Goal: Download file/media

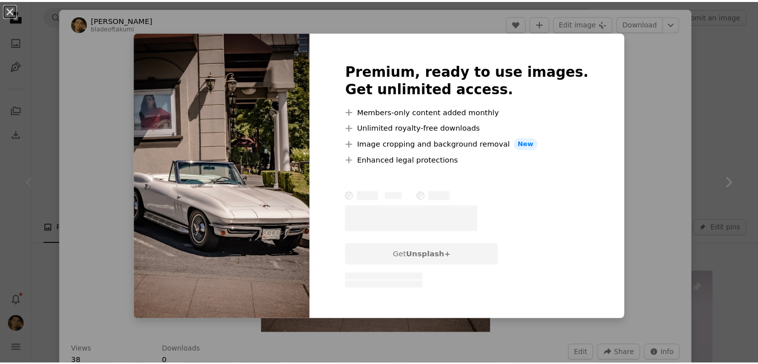
scroll to position [319, 0]
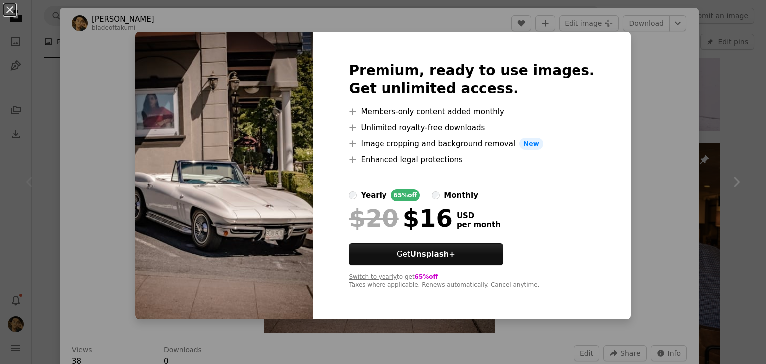
click at [736, 175] on div "An X shape Premium, ready to use images. Get unlimited access. A plus sign Memb…" at bounding box center [383, 182] width 766 height 364
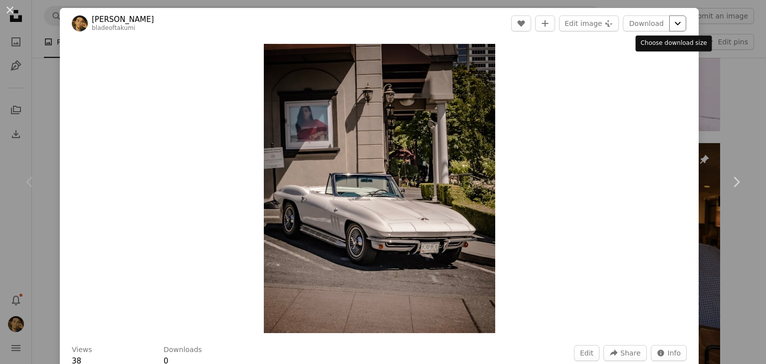
click at [670, 26] on icon "Chevron down" at bounding box center [678, 23] width 16 height 12
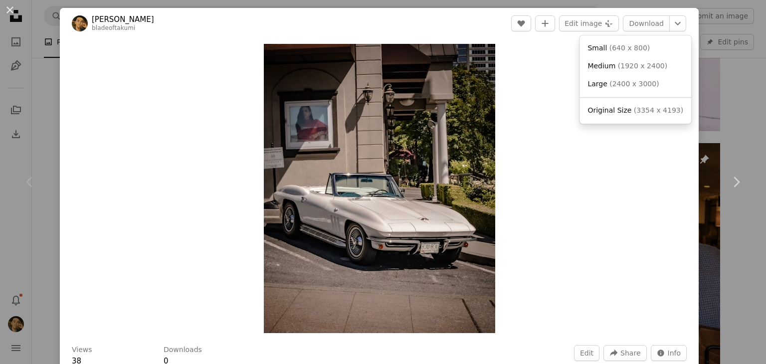
click at [717, 93] on dialog "An X shape Chevron left Chevron right Takumi Blade bladeoftakumi Edit A heart A…" at bounding box center [383, 182] width 766 height 364
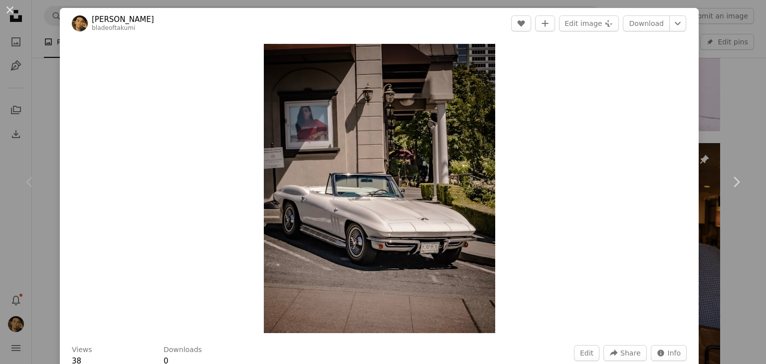
click at [717, 93] on div "An X shape Chevron left Chevron right Takumi Blade bladeoftakumi Edit A heart A…" at bounding box center [383, 182] width 766 height 364
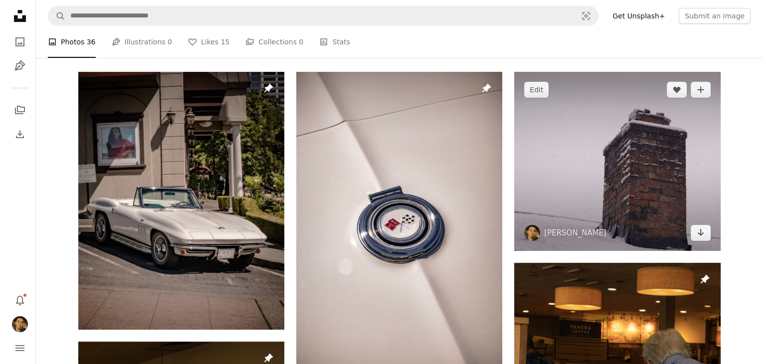
scroll to position [205, 0]
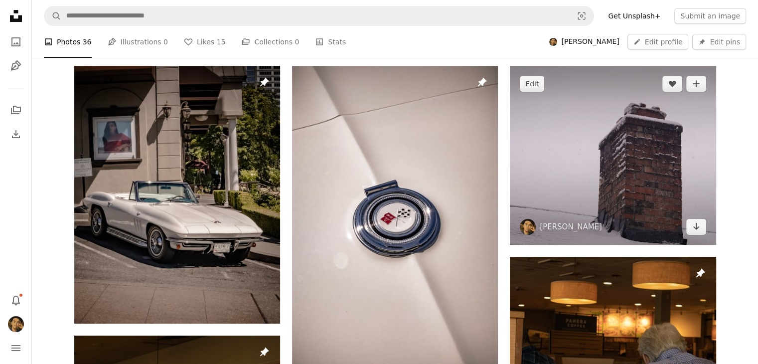
click at [550, 132] on img at bounding box center [613, 155] width 206 height 179
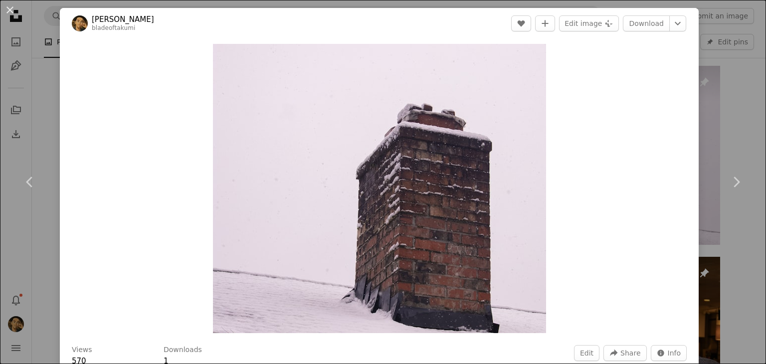
click at [179, 140] on div "Zoom in" at bounding box center [379, 188] width 639 height 299
